Goal: Contribute content

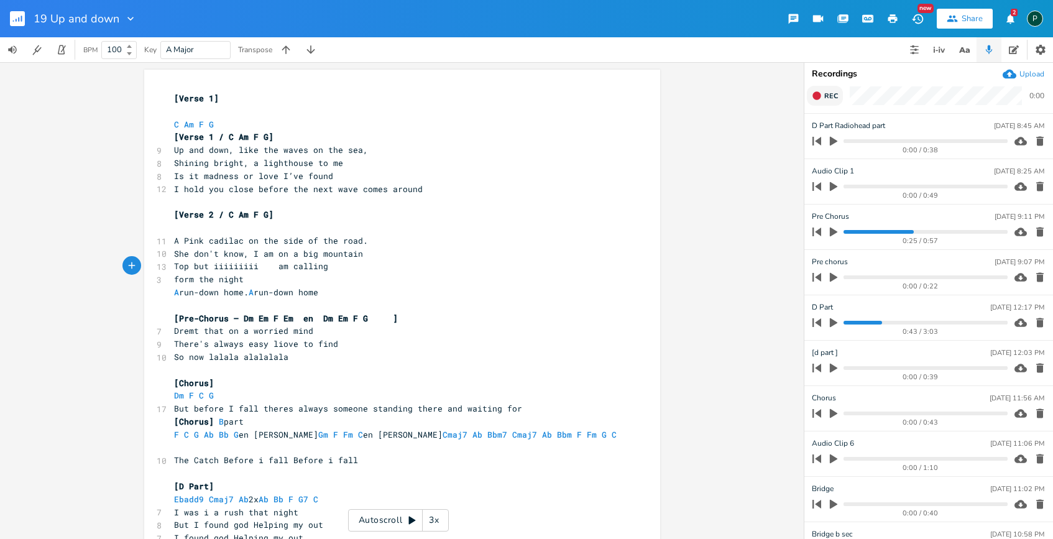
click at [823, 100] on button "Rec" at bounding box center [825, 96] width 36 height 20
click at [823, 98] on button "End" at bounding box center [825, 96] width 37 height 20
click at [825, 98] on span "Rec" at bounding box center [831, 95] width 14 height 9
click at [825, 98] on span "End" at bounding box center [831, 95] width 14 height 9
type input "verse 1"
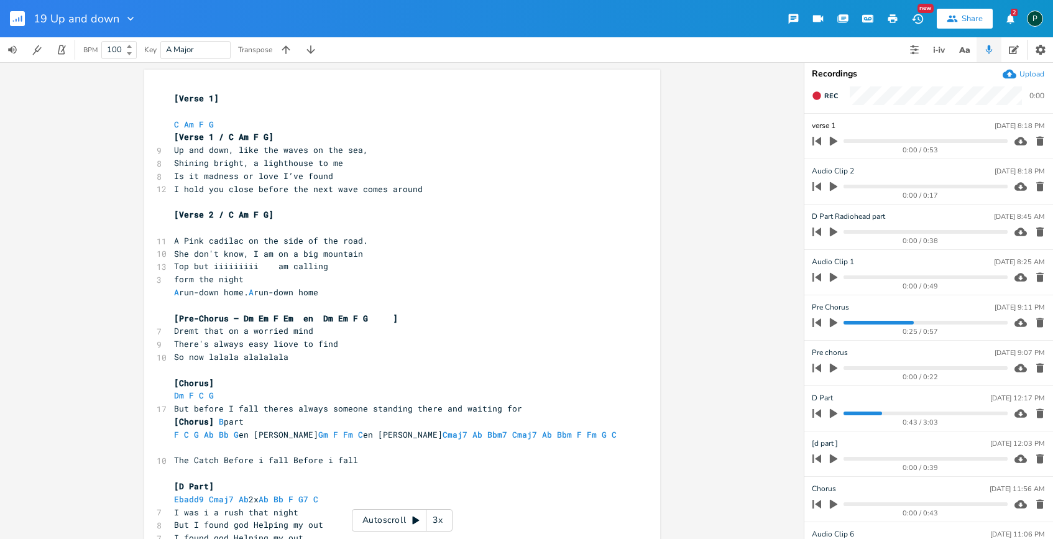
click at [746, 249] on div "x [Verse 1] ​ C Am F G [Verse 1 / C Am F G] 9 Up and down, like the waves on th…" at bounding box center [402, 300] width 804 height 477
click at [1034, 181] on icon "button" at bounding box center [1040, 186] width 12 height 12
click at [1036, 227] on icon "button" at bounding box center [1039, 231] width 7 height 9
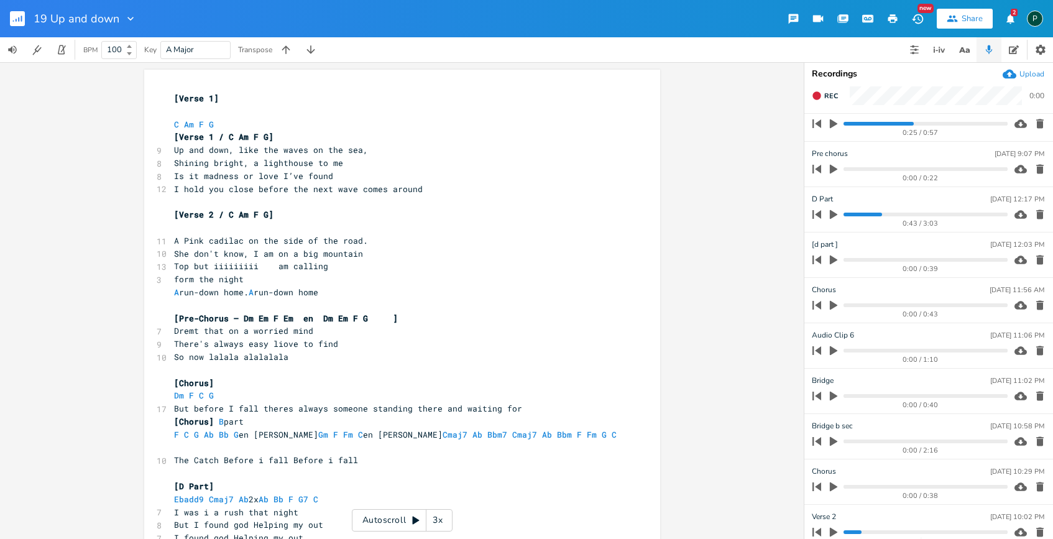
scroll to position [211, 0]
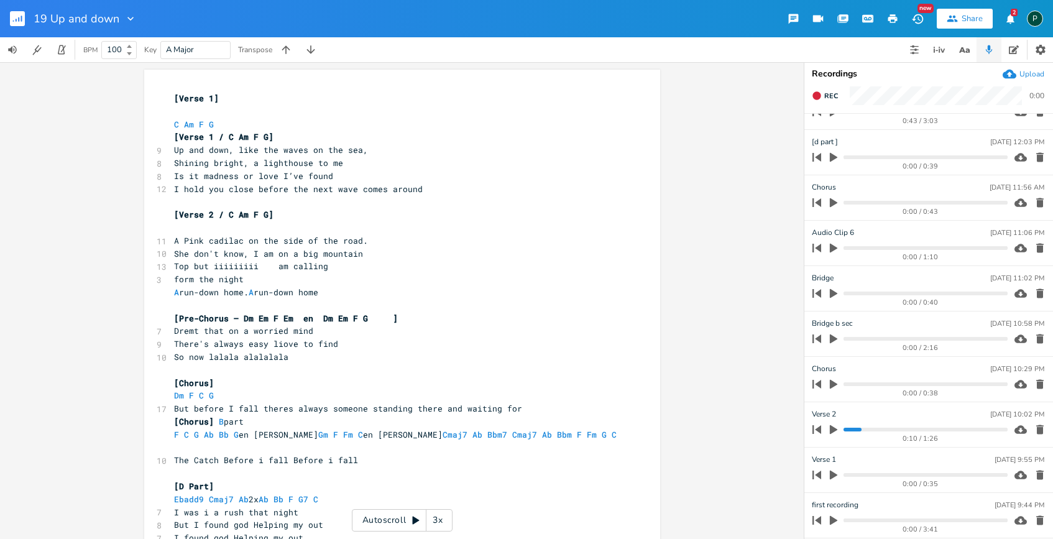
click at [831, 428] on icon "button" at bounding box center [833, 429] width 7 height 9
click at [843, 429] on progress at bounding box center [924, 430] width 163 height 4
click at [833, 429] on icon "button" at bounding box center [833, 429] width 10 height 10
click at [833, 429] on icon "button" at bounding box center [833, 429] width 7 height 9
click at [830, 426] on icon "button" at bounding box center [833, 429] width 7 height 8
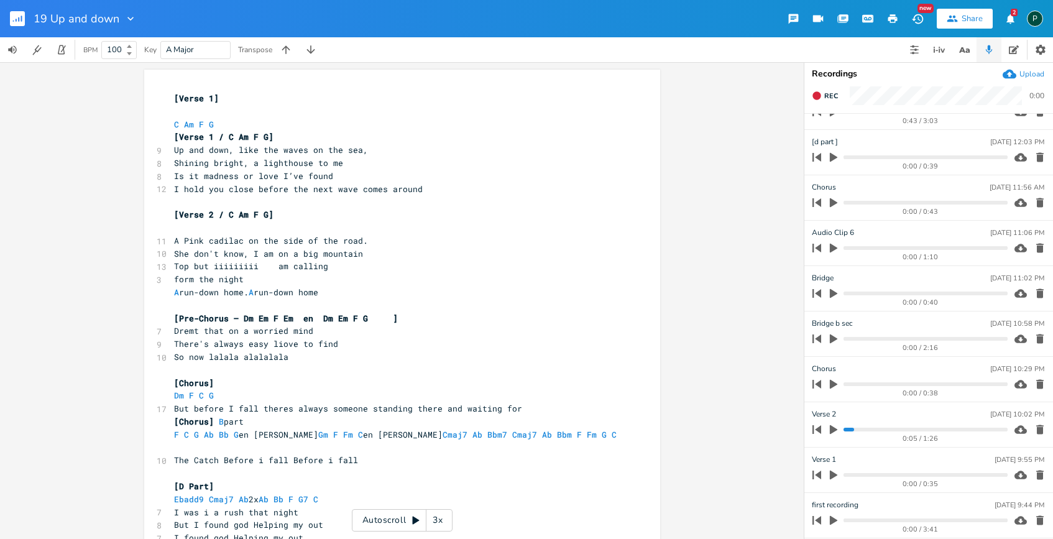
scroll to position [0, 0]
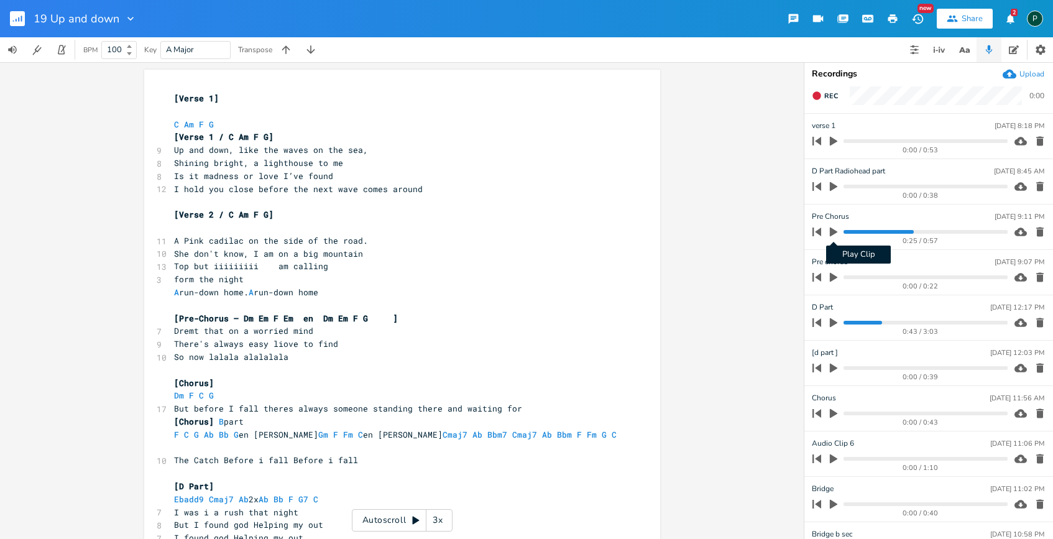
click at [832, 228] on icon "button" at bounding box center [833, 231] width 7 height 9
click at [848, 231] on progress at bounding box center [924, 232] width 163 height 4
click at [846, 231] on progress at bounding box center [924, 232] width 163 height 4
click at [838, 231] on icon "button" at bounding box center [833, 232] width 10 height 10
